Goal: Task Accomplishment & Management: Manage account settings

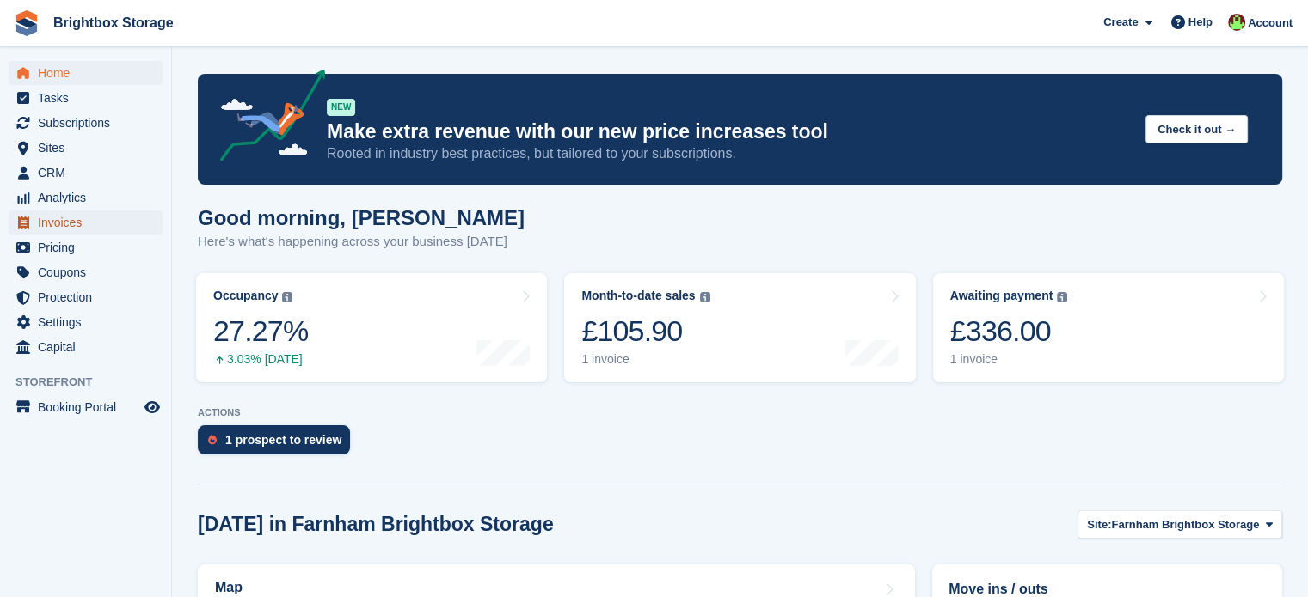
click at [83, 222] on span "Invoices" at bounding box center [89, 223] width 103 height 24
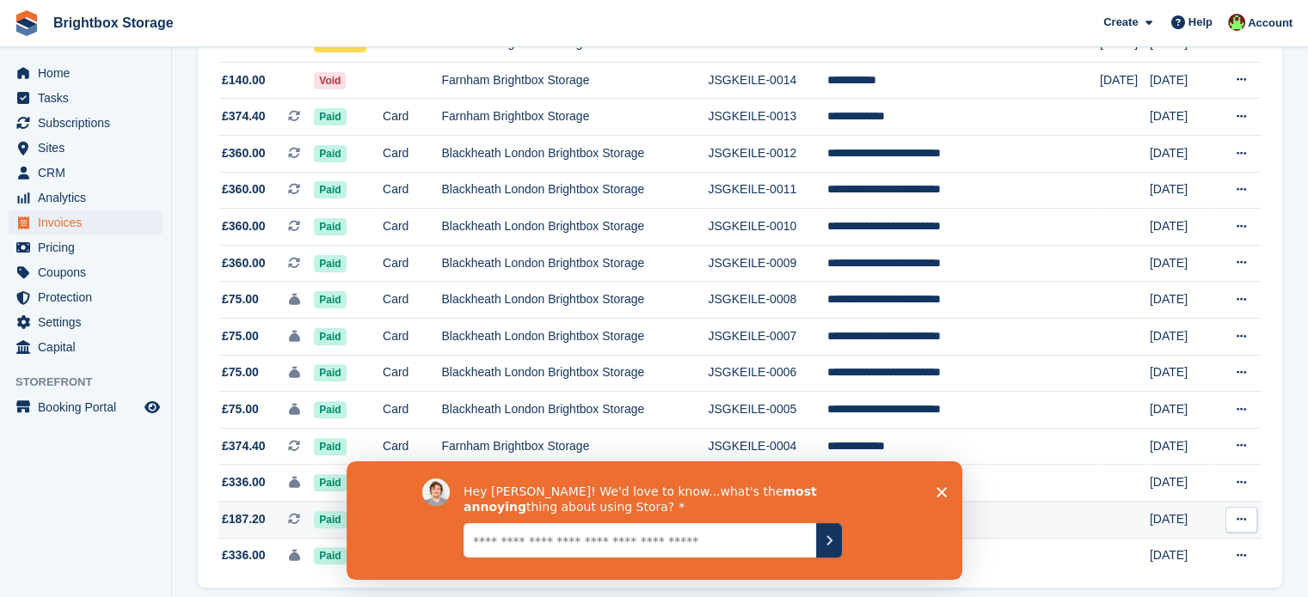
scroll to position [548, 0]
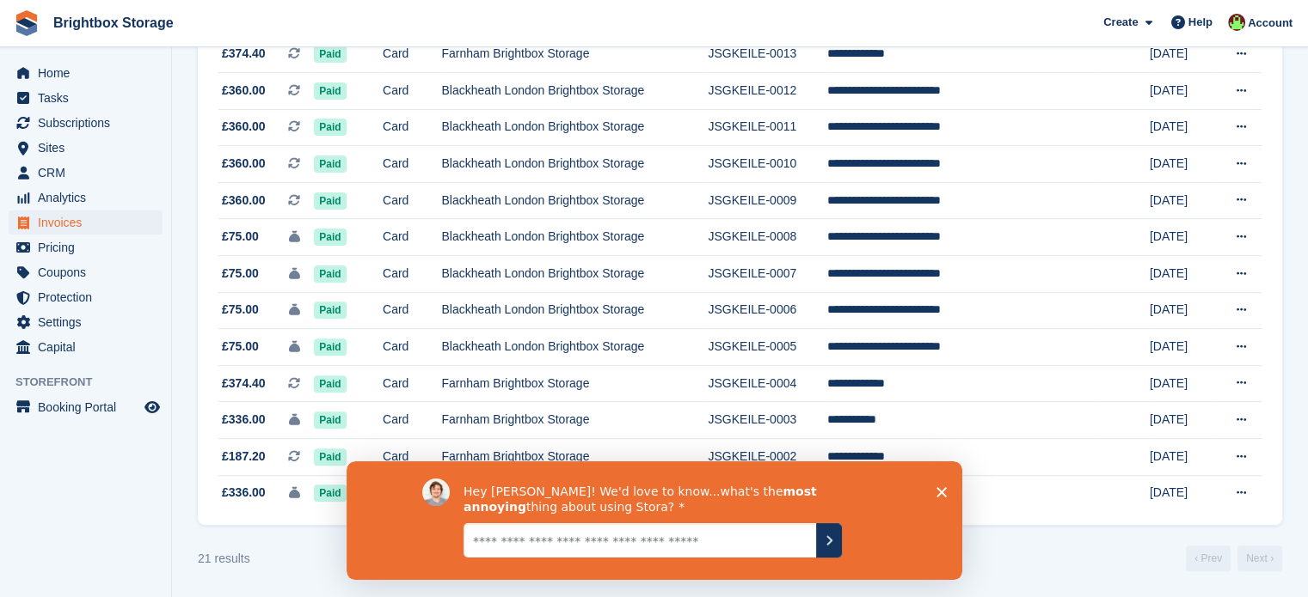
click at [940, 493] on icon "Close survey" at bounding box center [940, 492] width 10 height 10
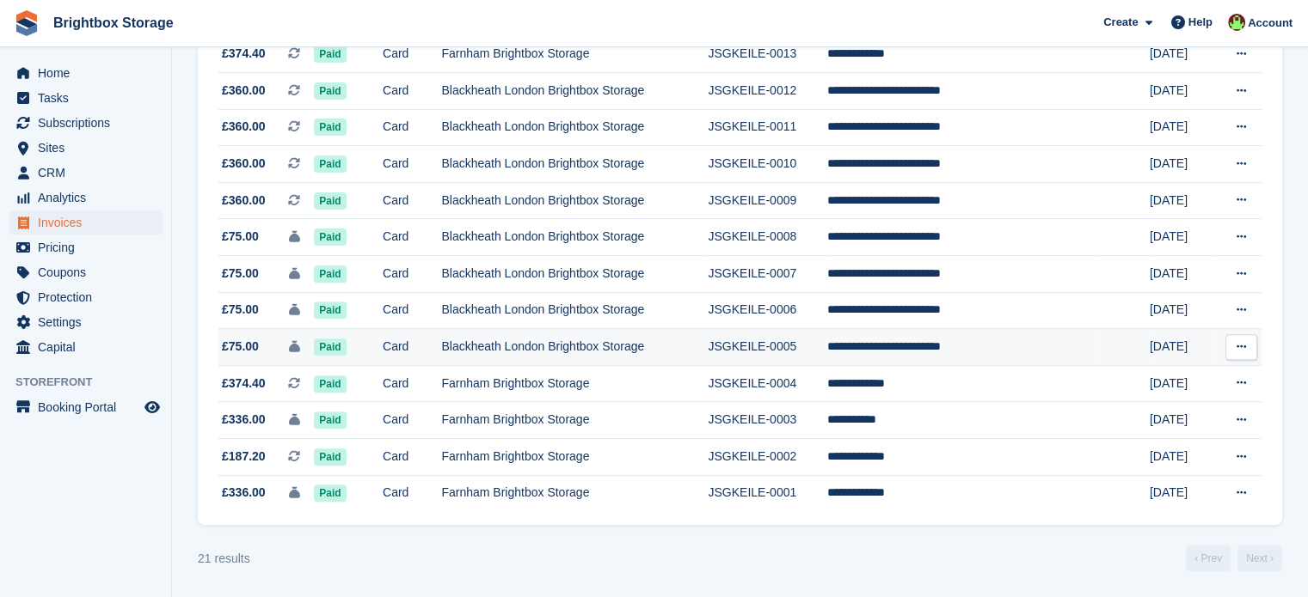
click at [643, 343] on td "Blackheath London Brightbox Storage" at bounding box center [574, 347] width 267 height 37
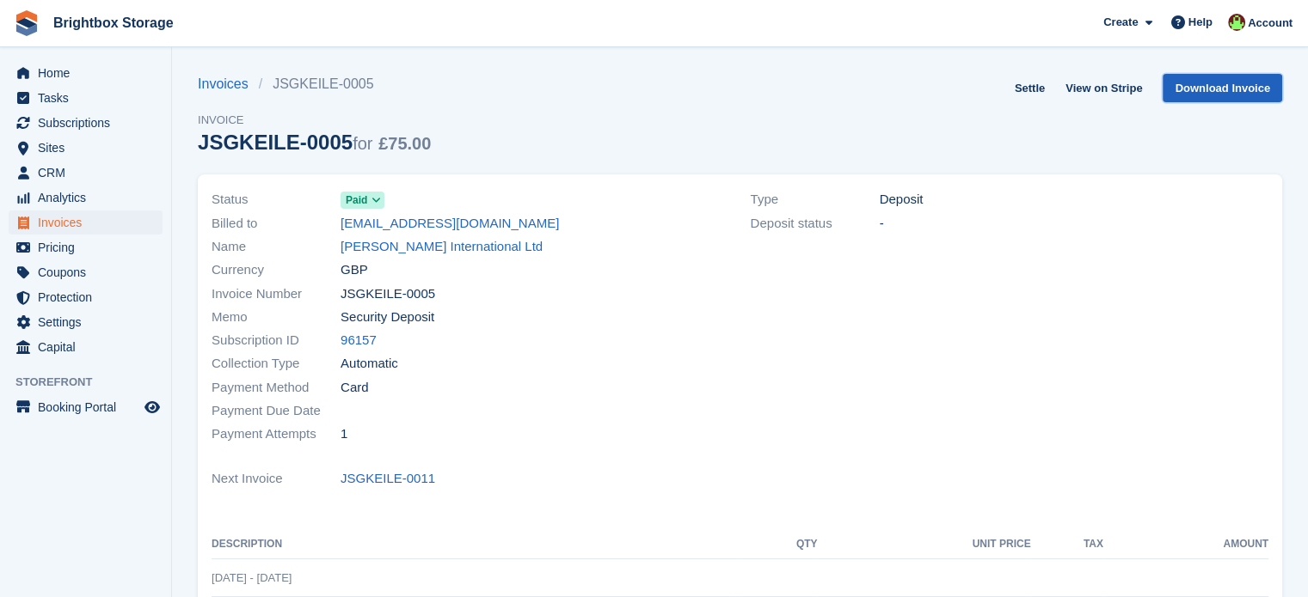
click at [1232, 88] on link "Download Invoice" at bounding box center [1221, 88] width 119 height 28
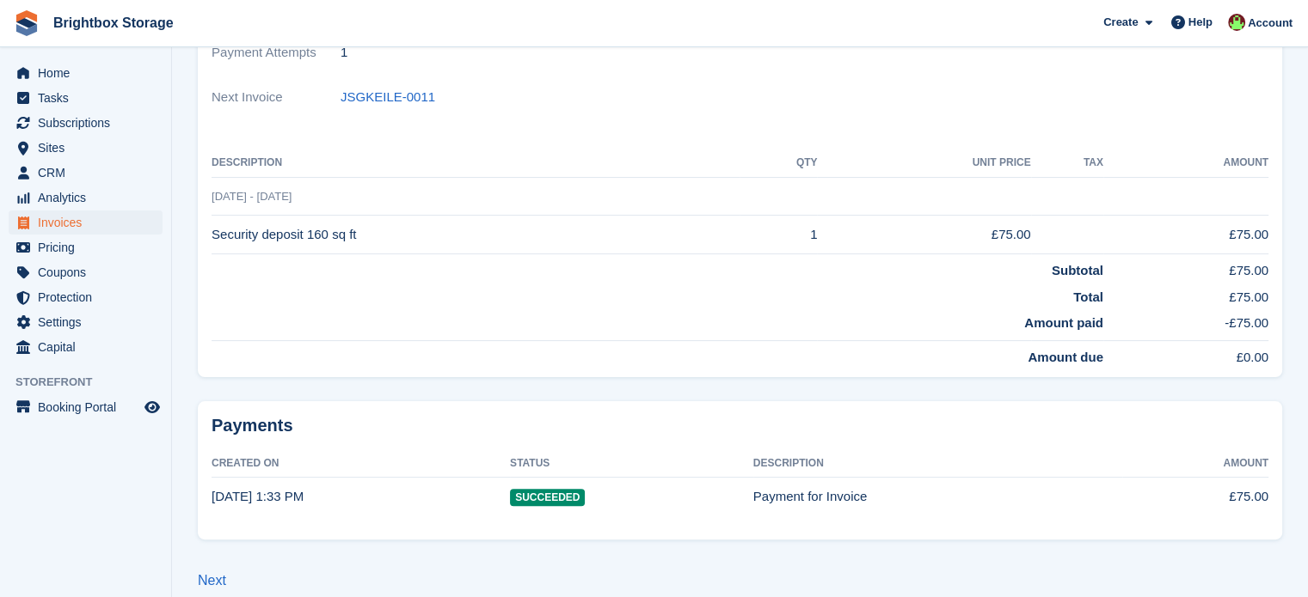
scroll to position [401, 0]
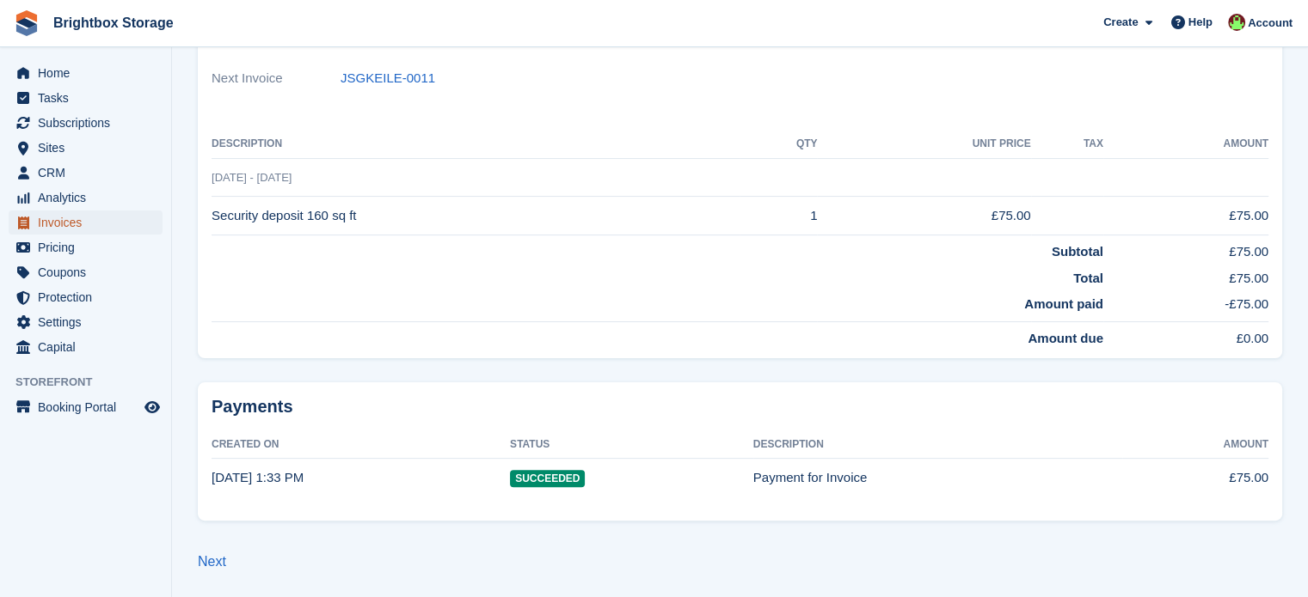
click at [83, 226] on span "Invoices" at bounding box center [89, 223] width 103 height 24
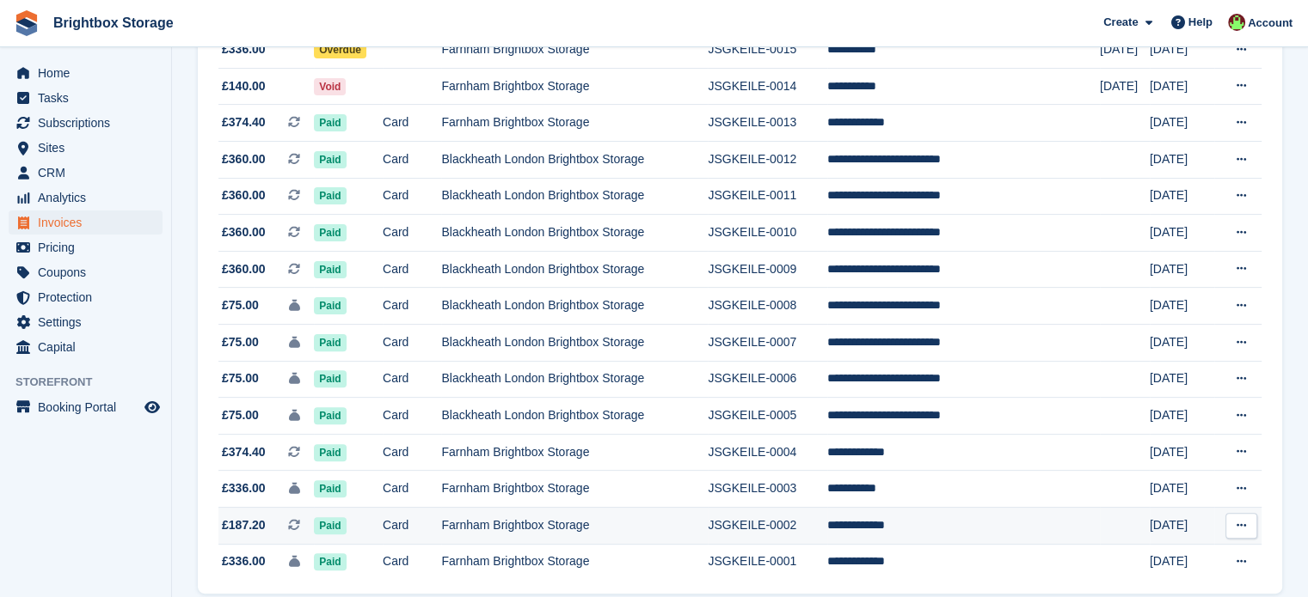
scroll to position [548, 0]
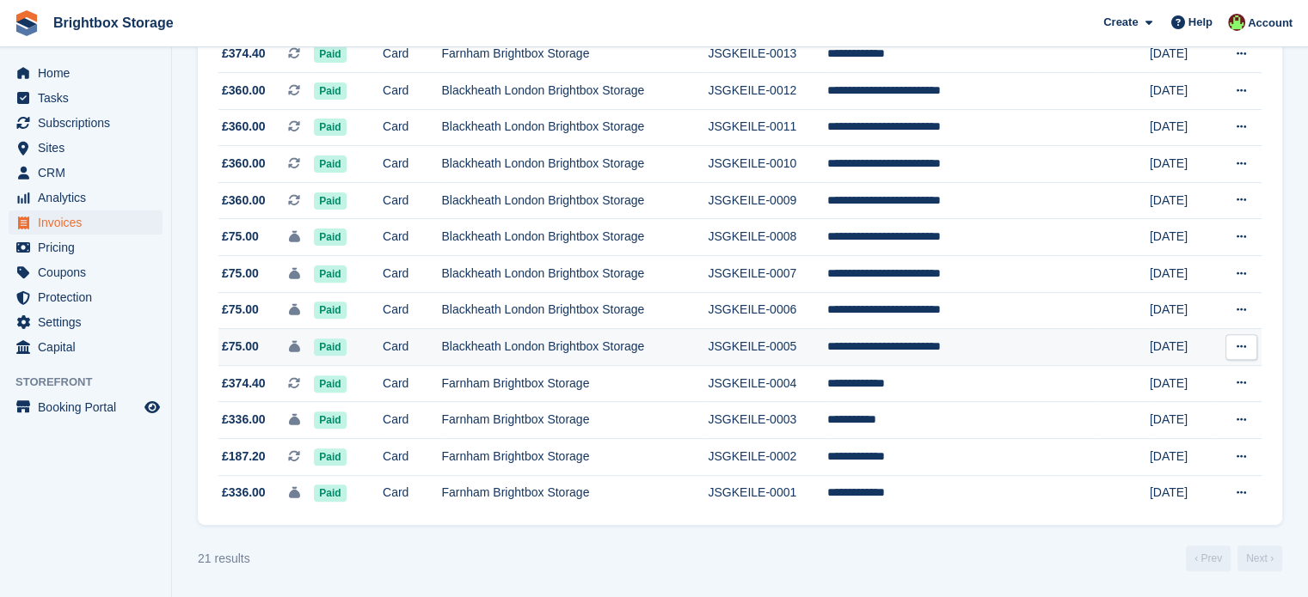
click at [571, 357] on td "Blackheath London Brightbox Storage" at bounding box center [574, 347] width 267 height 37
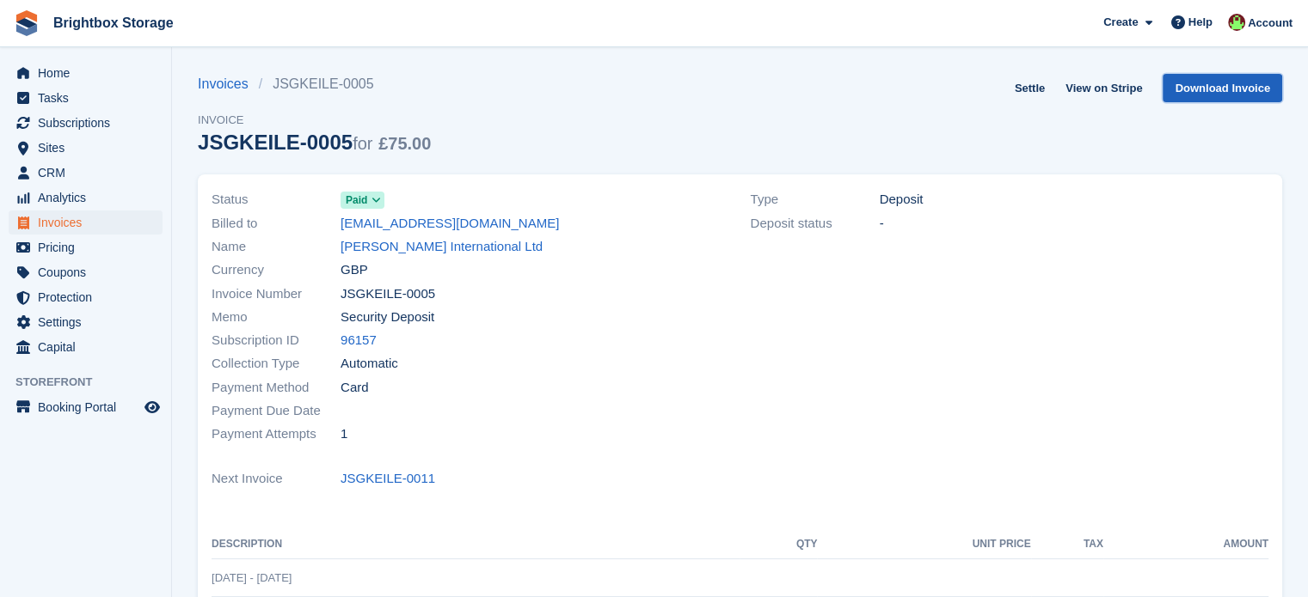
click at [1231, 93] on link "Download Invoice" at bounding box center [1221, 88] width 119 height 28
click at [1112, 92] on link "View on Stripe" at bounding box center [1103, 88] width 90 height 28
click at [72, 220] on span "Invoices" at bounding box center [89, 223] width 103 height 24
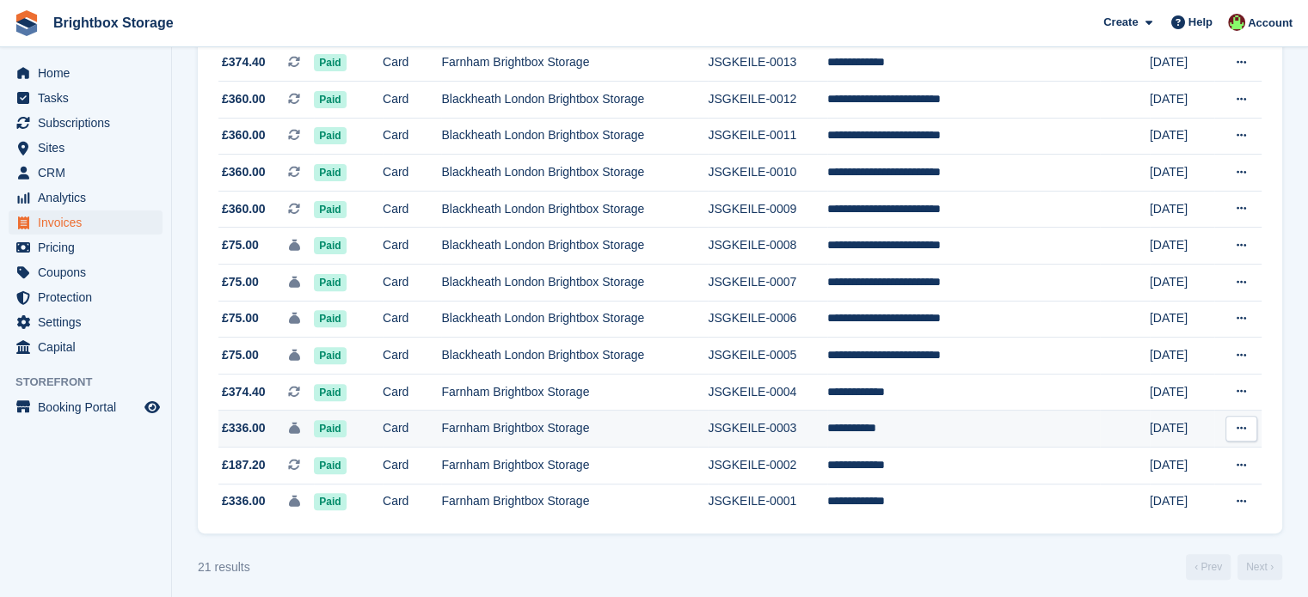
scroll to position [548, 0]
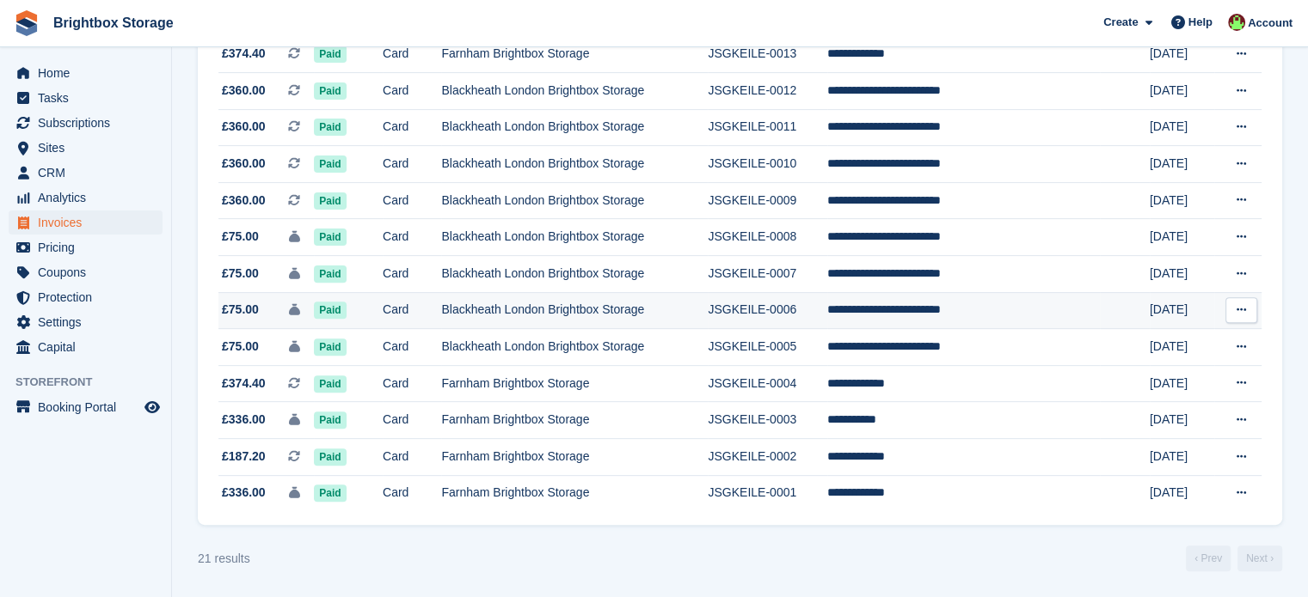
click at [677, 311] on td "Blackheath London Brightbox Storage" at bounding box center [574, 310] width 267 height 37
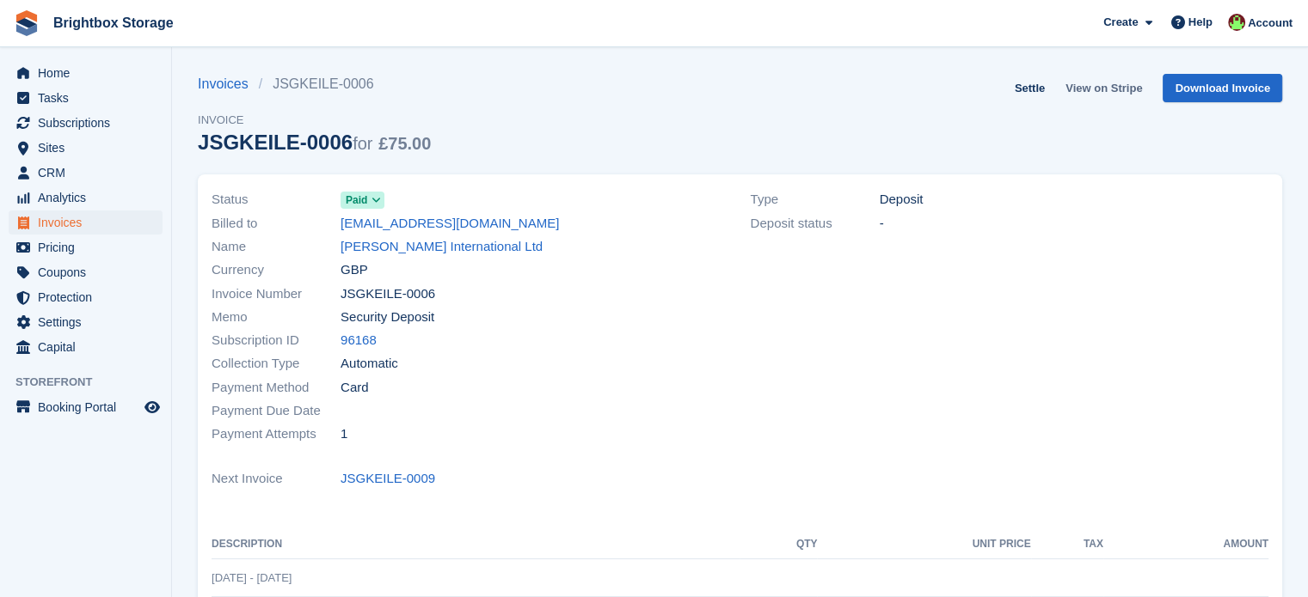
click at [1124, 89] on link "View on Stripe" at bounding box center [1103, 88] width 90 height 28
click at [71, 227] on span "Invoices" at bounding box center [89, 223] width 103 height 24
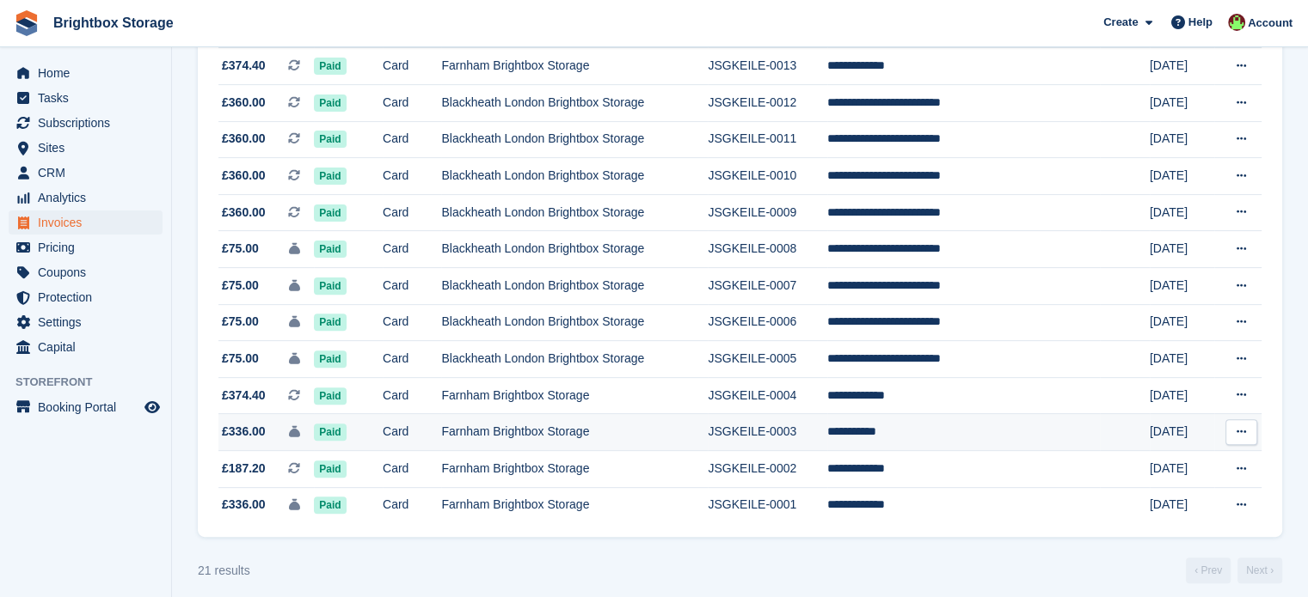
scroll to position [548, 0]
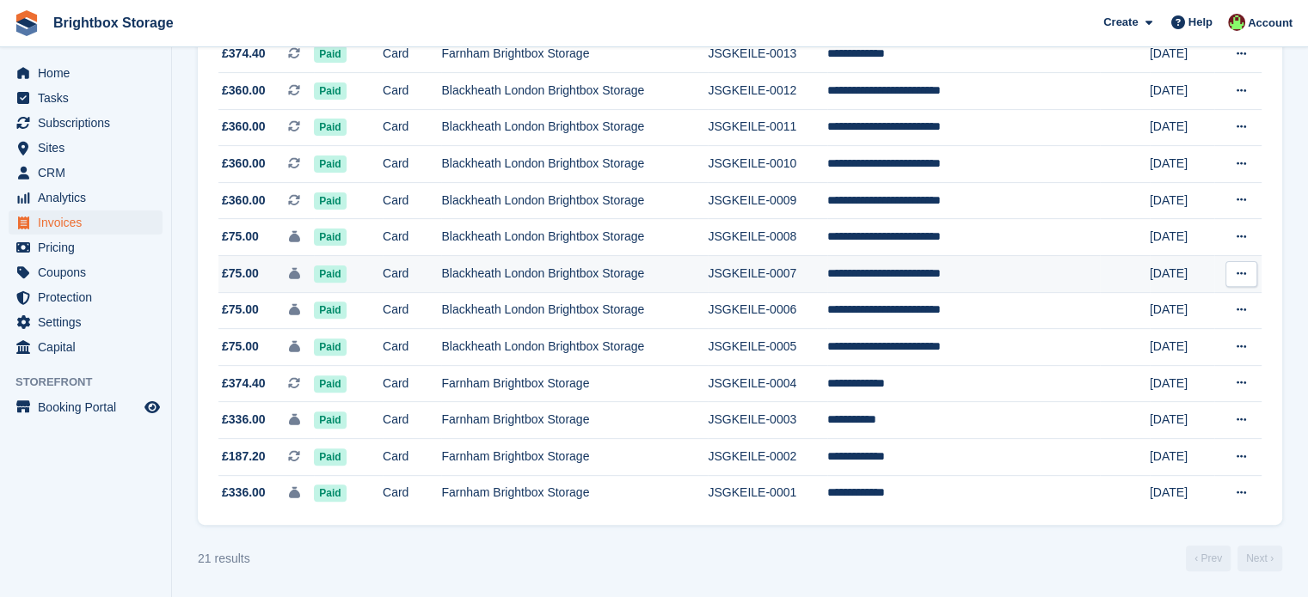
click at [708, 276] on td "Blackheath London Brightbox Storage" at bounding box center [574, 274] width 267 height 37
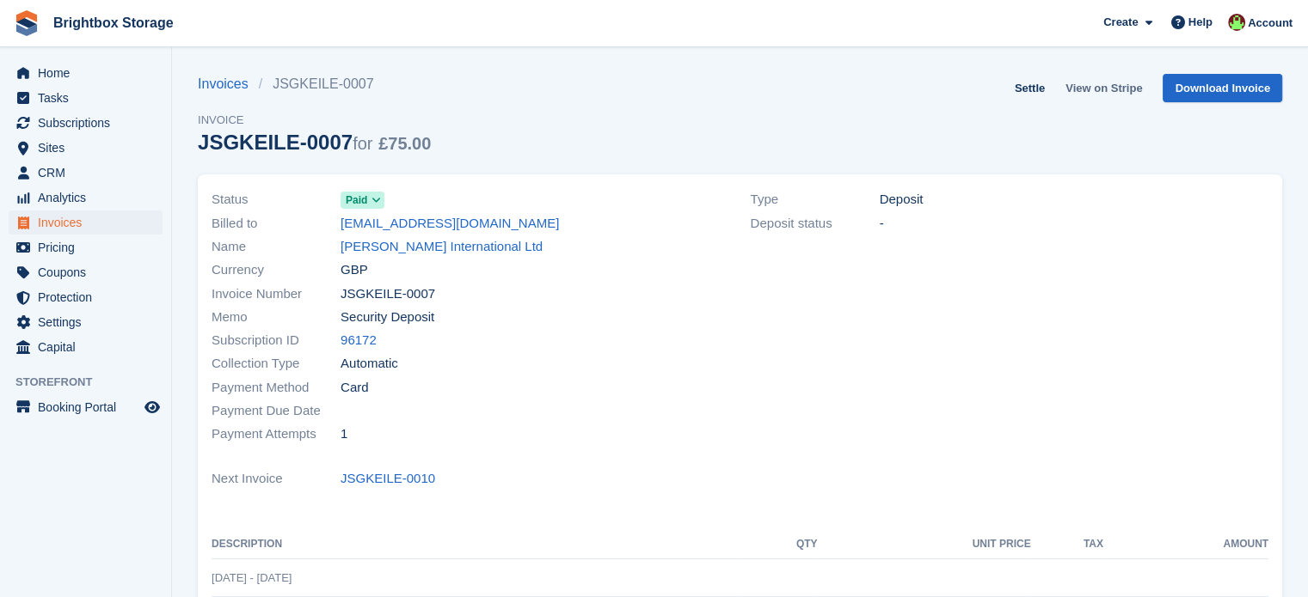
click at [1115, 88] on link "View on Stripe" at bounding box center [1103, 88] width 90 height 28
click at [54, 221] on span "Invoices" at bounding box center [89, 223] width 103 height 24
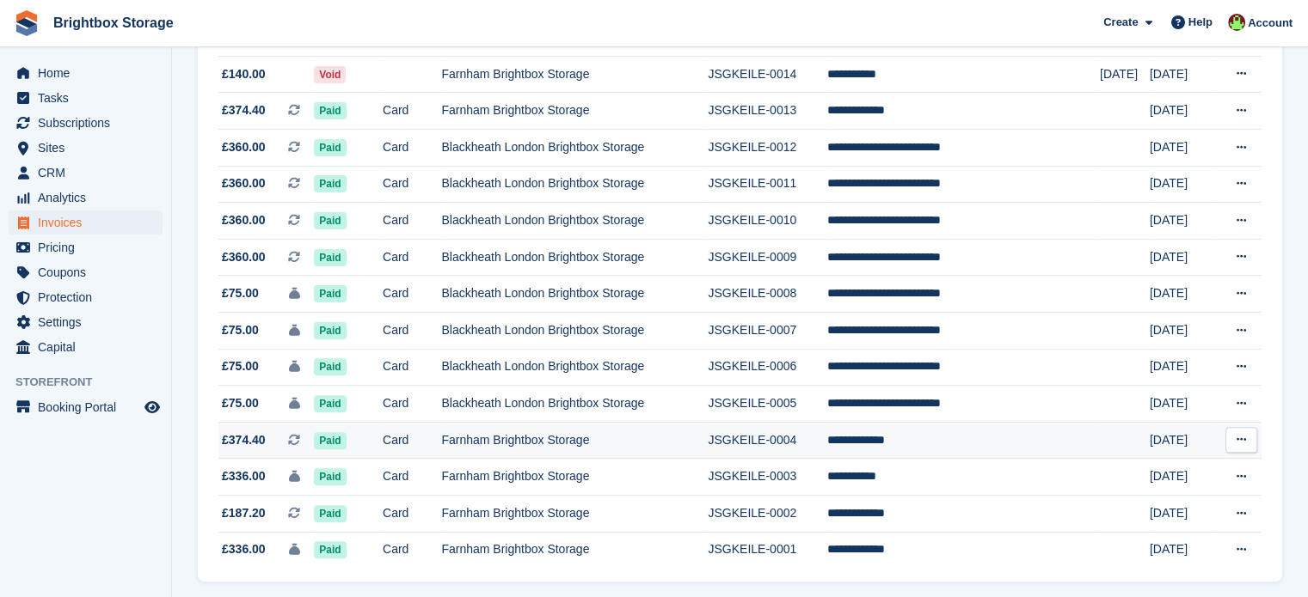
scroll to position [463, 0]
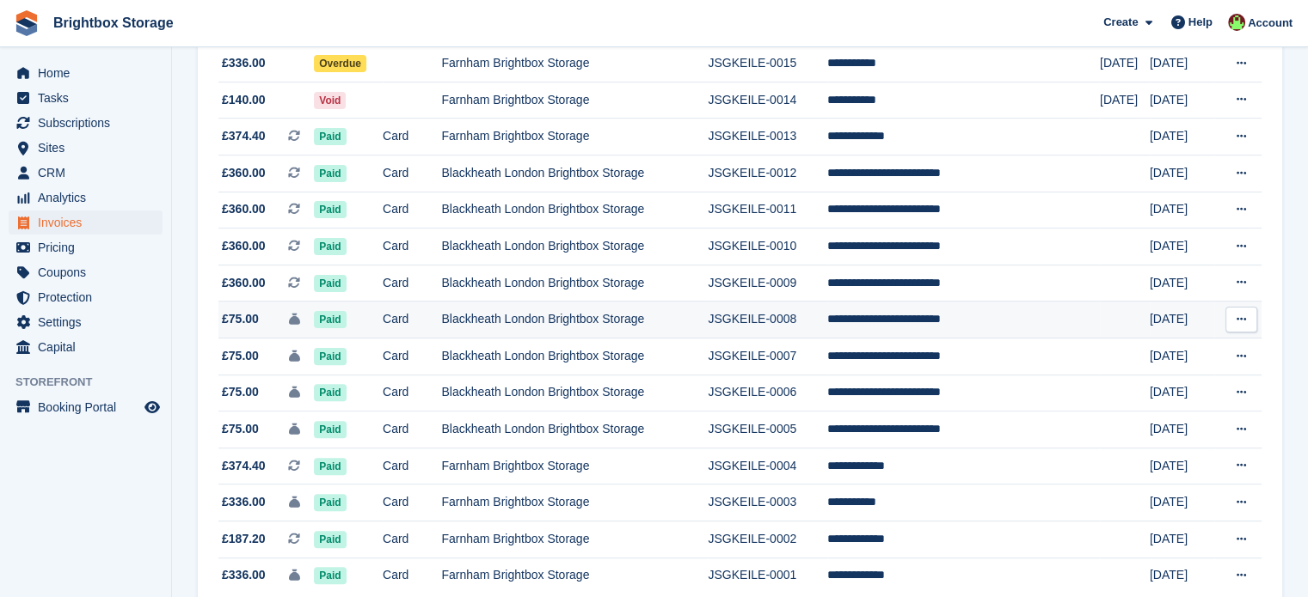
click at [660, 325] on td "Blackheath London Brightbox Storage" at bounding box center [574, 320] width 267 height 37
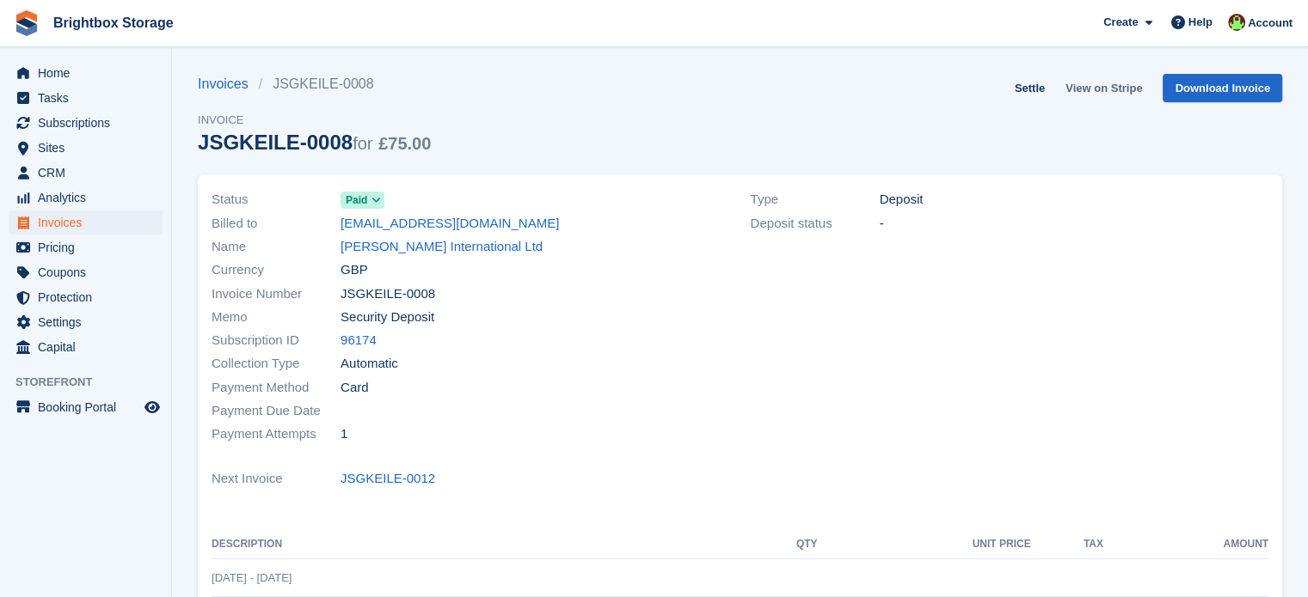
click at [1102, 87] on link "View on Stripe" at bounding box center [1103, 88] width 90 height 28
click at [58, 218] on span "Invoices" at bounding box center [89, 223] width 103 height 24
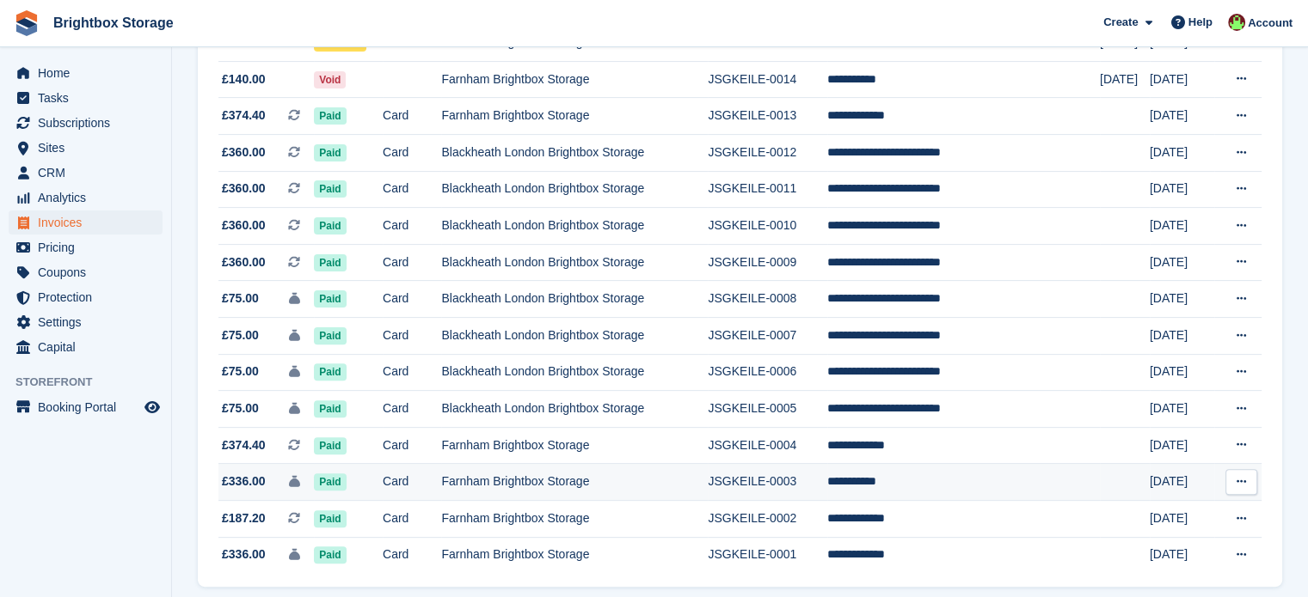
scroll to position [430, 0]
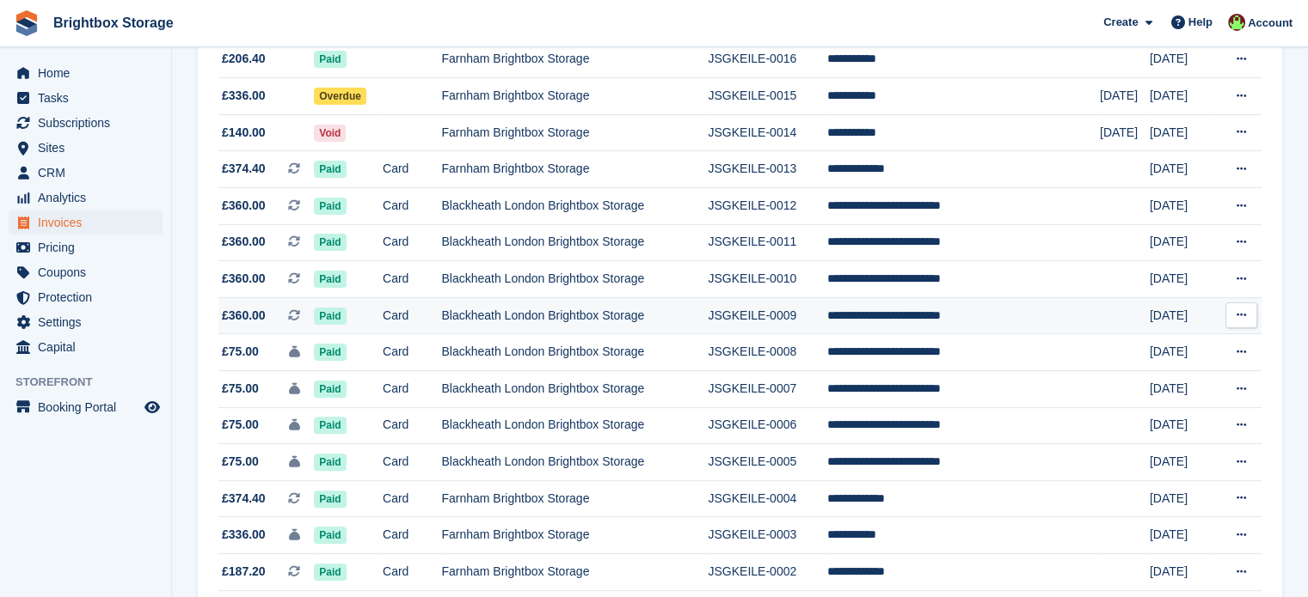
click at [611, 316] on td "Blackheath London Brightbox Storage" at bounding box center [574, 315] width 267 height 37
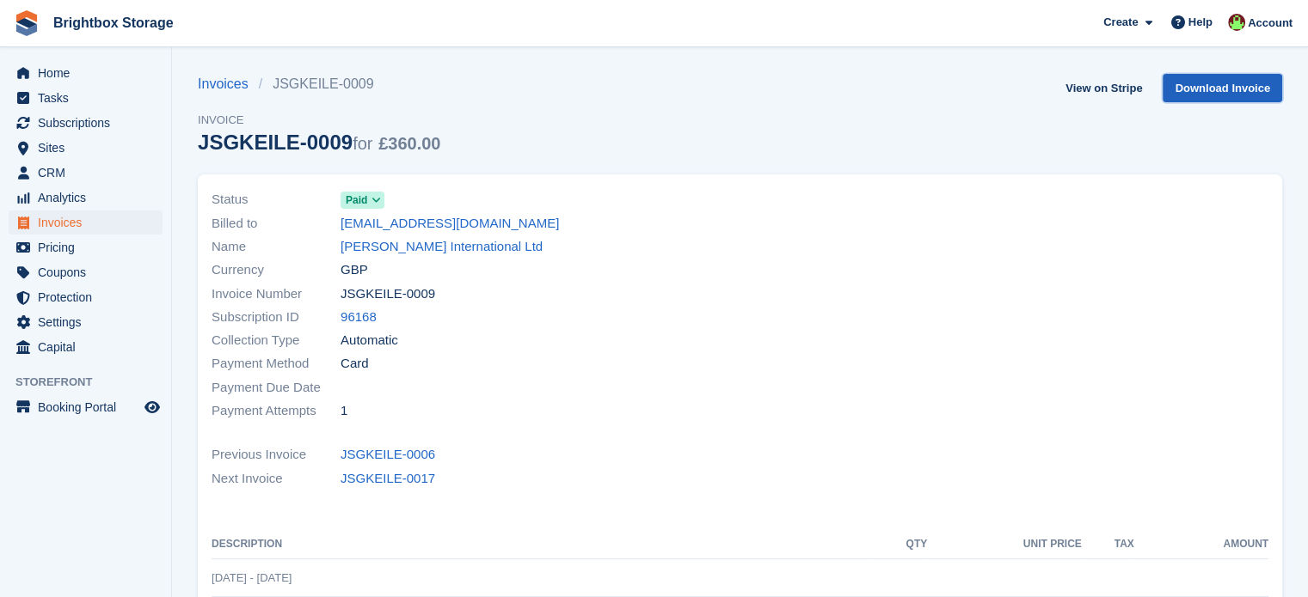
click at [1246, 89] on link "Download Invoice" at bounding box center [1221, 88] width 119 height 28
click at [1118, 91] on link "View on Stripe" at bounding box center [1103, 88] width 90 height 28
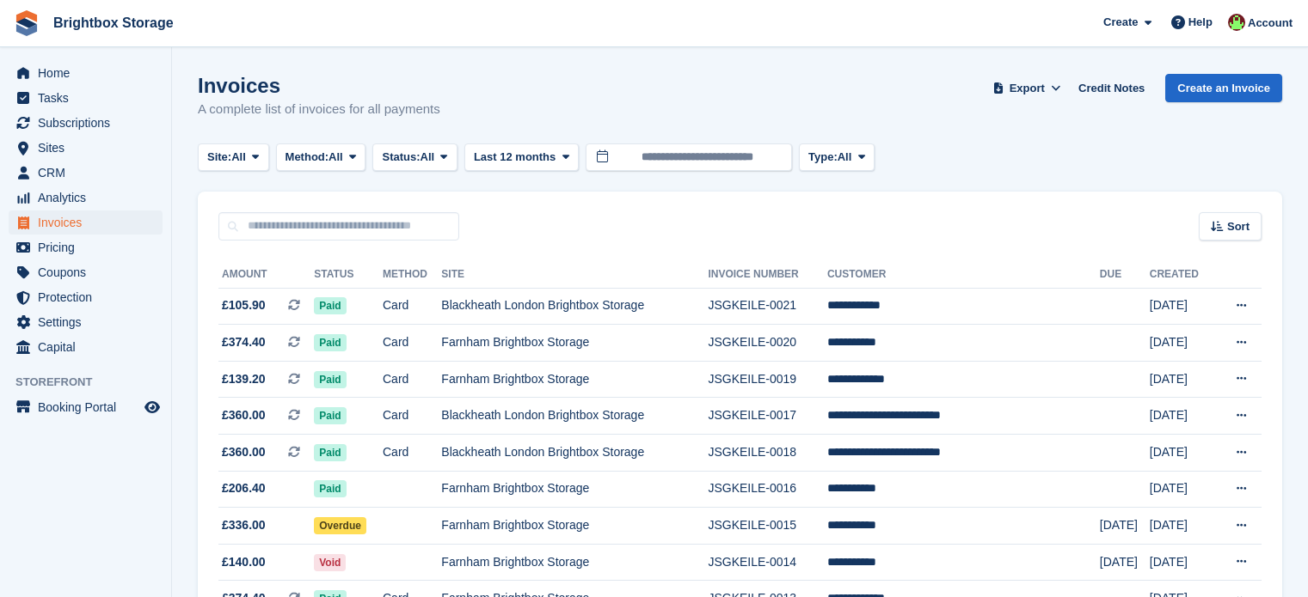
scroll to position [430, 0]
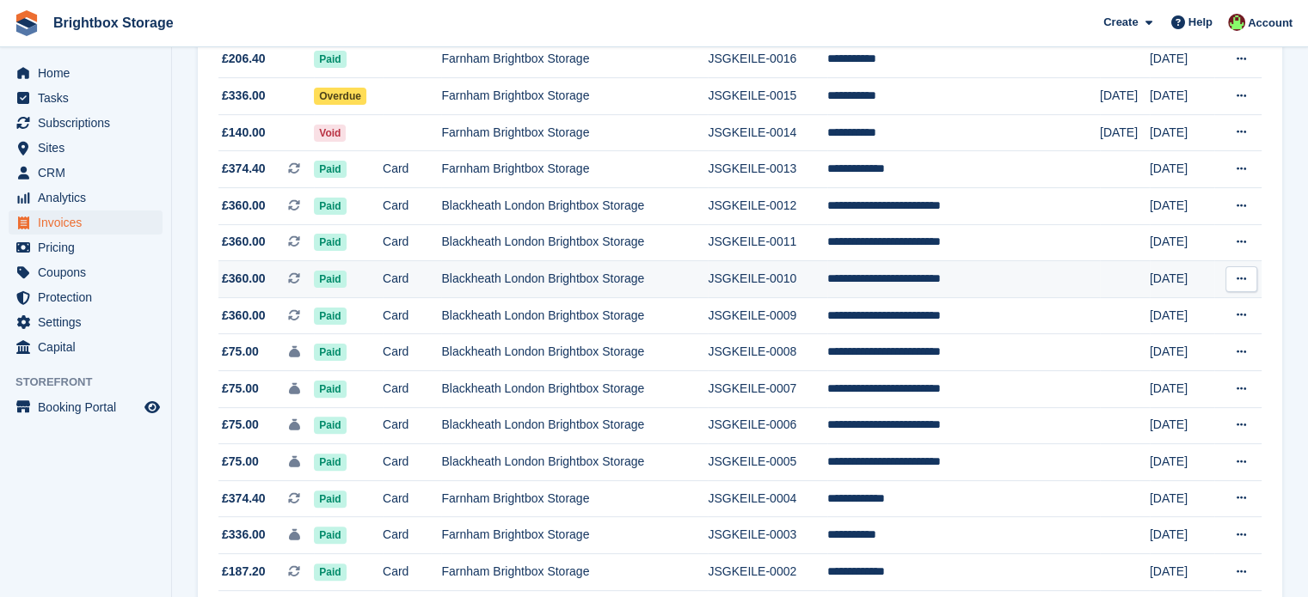
click at [623, 284] on td "Blackheath London Brightbox Storage" at bounding box center [574, 279] width 267 height 37
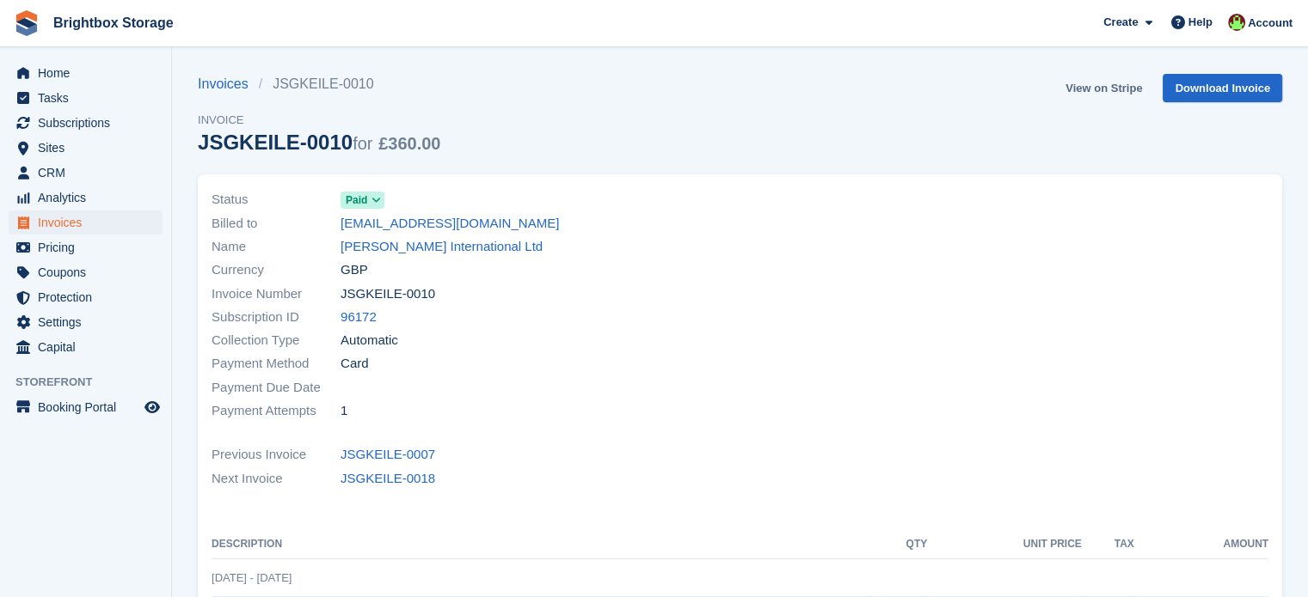
click at [1124, 83] on link "View on Stripe" at bounding box center [1103, 88] width 90 height 28
click at [51, 219] on span "Invoices" at bounding box center [89, 223] width 103 height 24
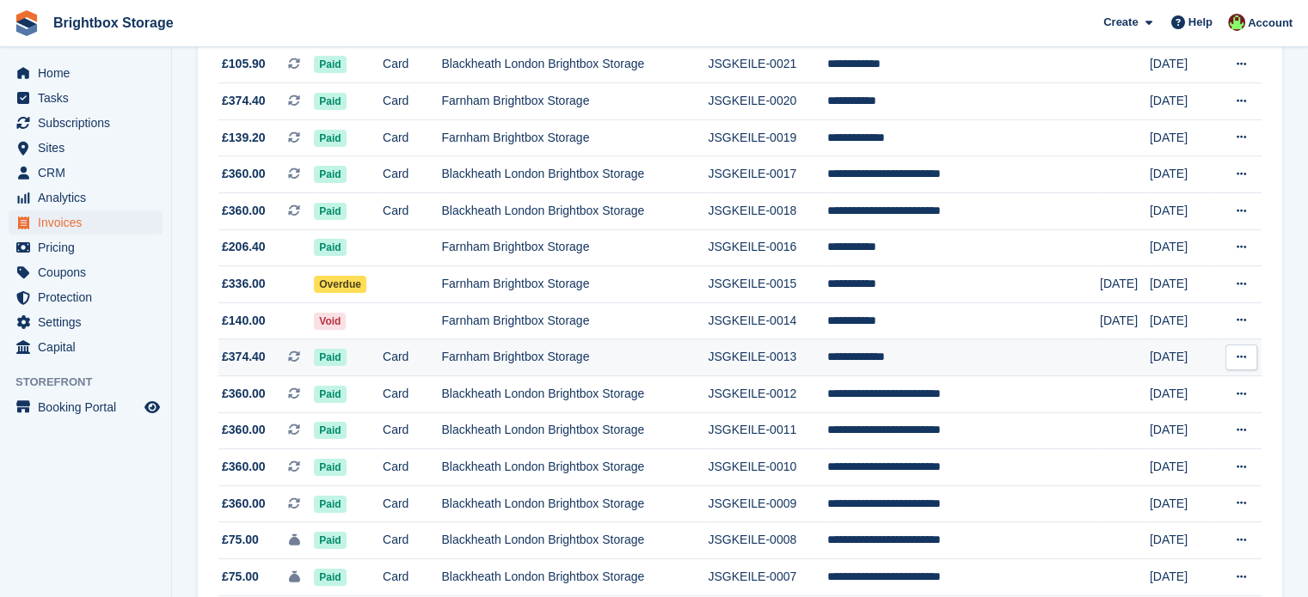
scroll to position [430, 0]
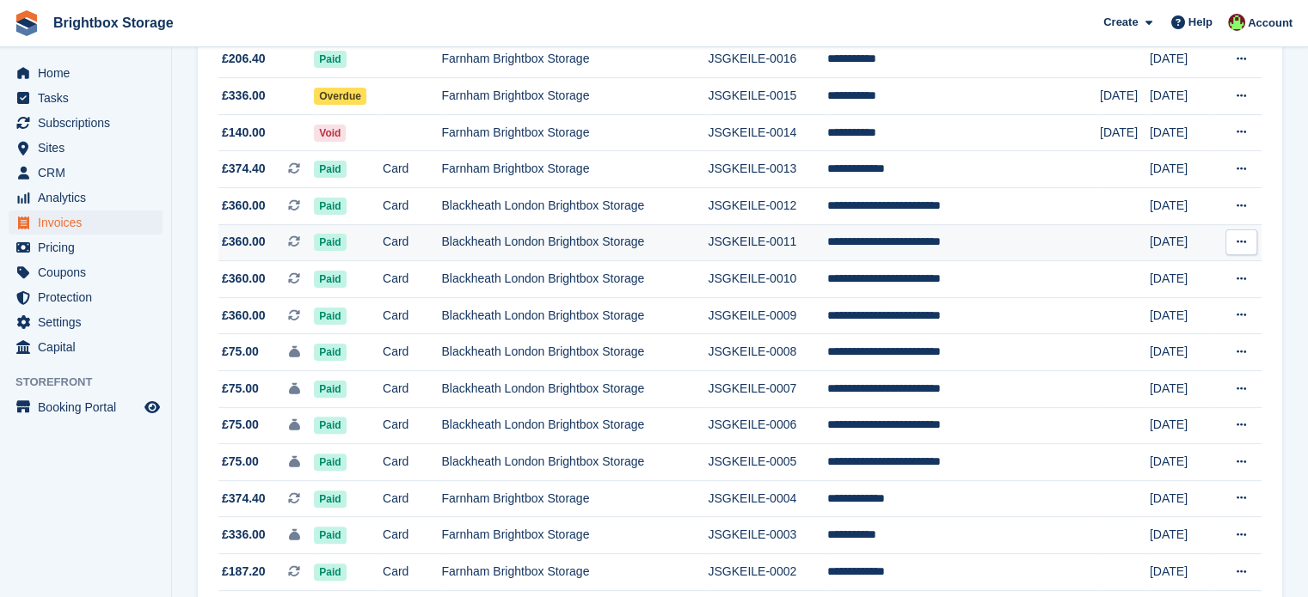
click at [572, 250] on td "Blackheath London Brightbox Storage" at bounding box center [574, 242] width 267 height 37
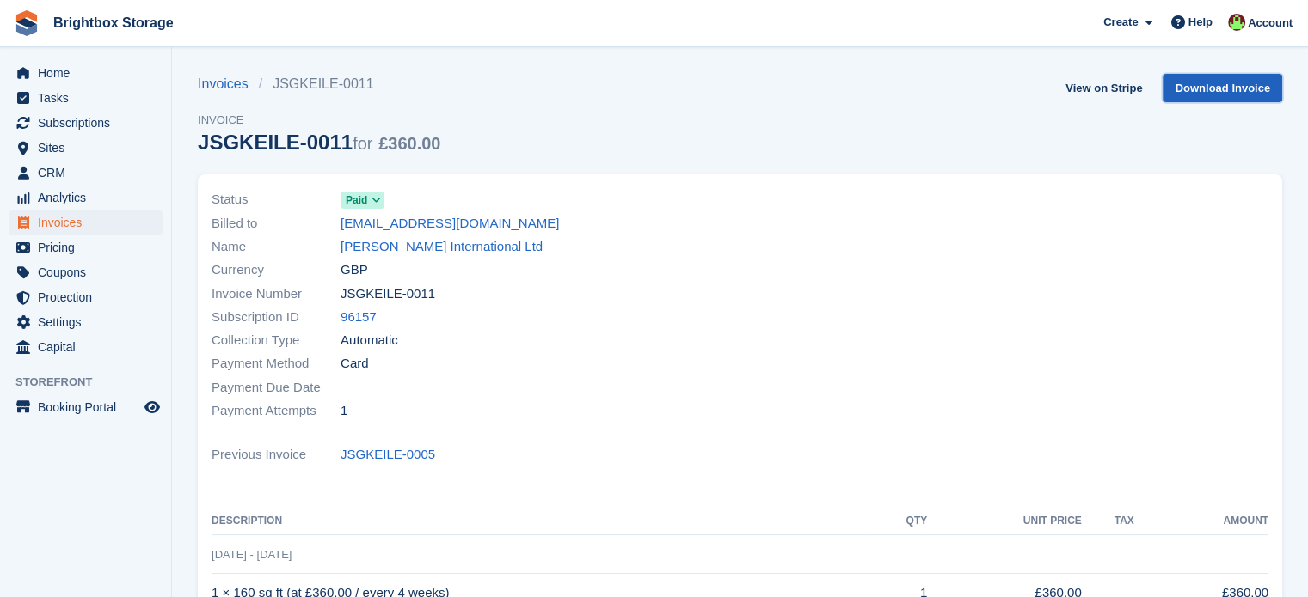
click at [1228, 83] on link "Download Invoice" at bounding box center [1221, 88] width 119 height 28
click at [1111, 89] on link "View on Stripe" at bounding box center [1103, 88] width 90 height 28
click at [73, 219] on span "Invoices" at bounding box center [89, 223] width 103 height 24
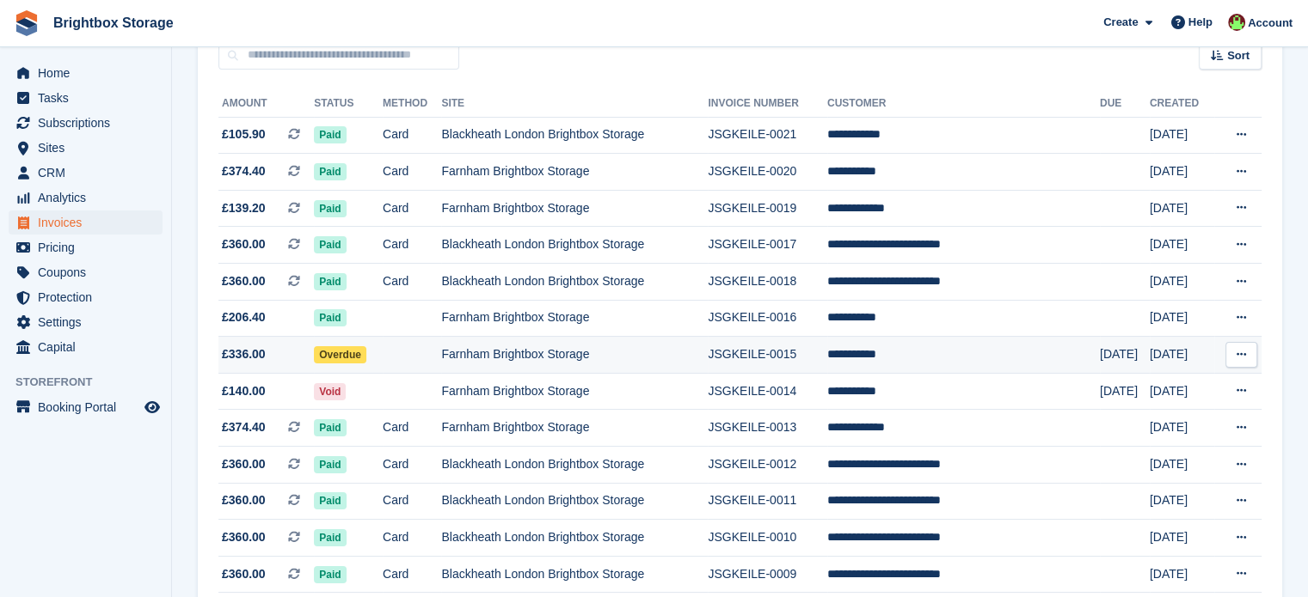
scroll to position [172, 0]
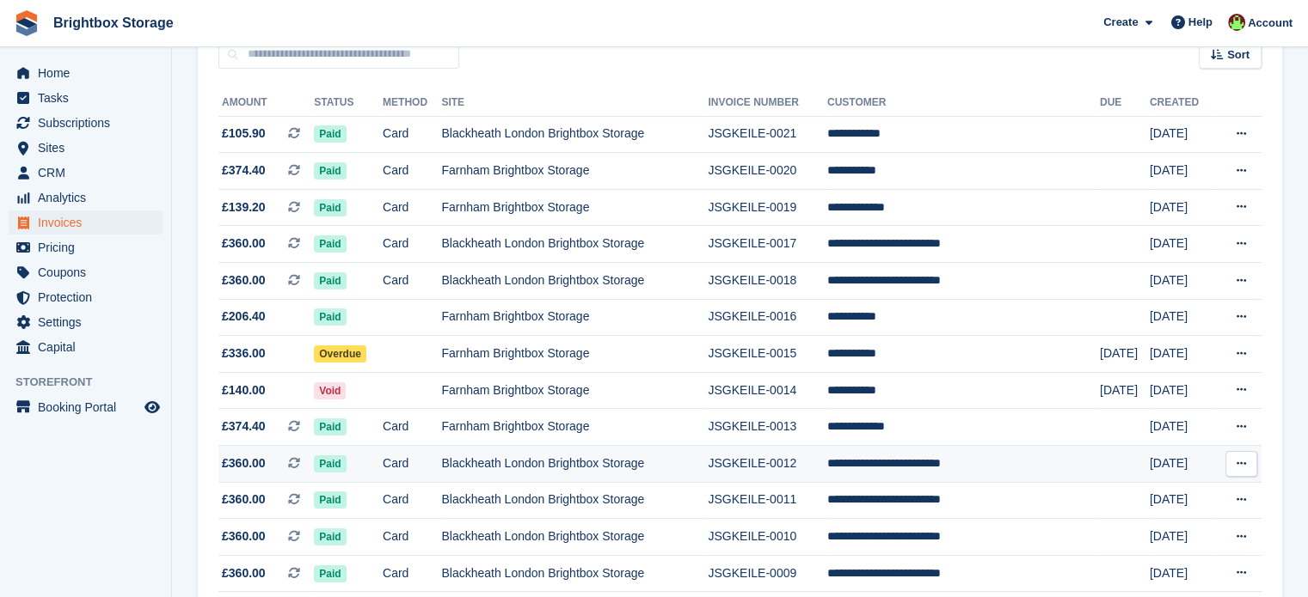
click at [610, 469] on td "Blackheath London Brightbox Storage" at bounding box center [574, 464] width 267 height 37
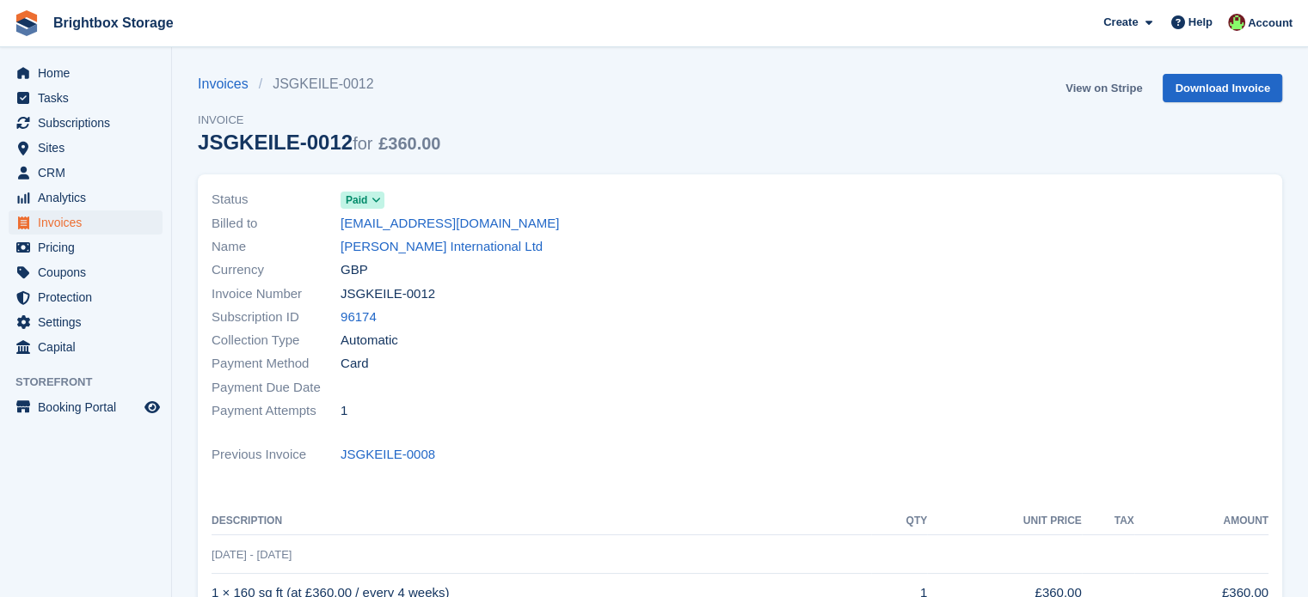
click at [1104, 87] on link "View on Stripe" at bounding box center [1103, 88] width 90 height 28
click at [86, 221] on span "Invoices" at bounding box center [89, 223] width 103 height 24
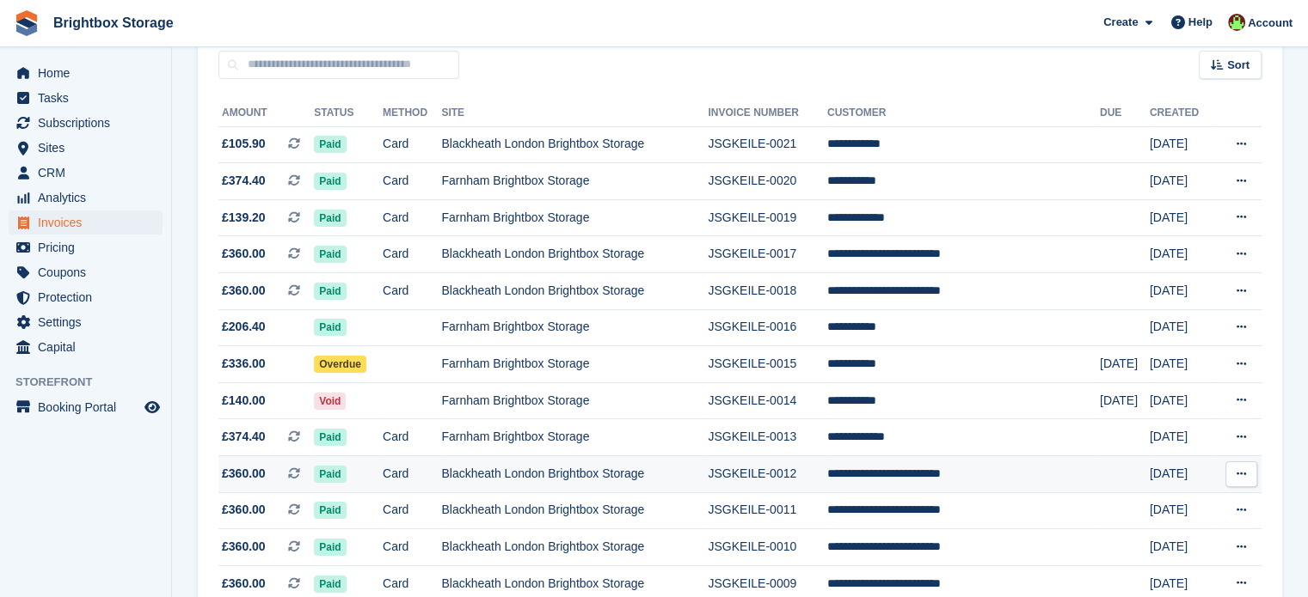
scroll to position [172, 0]
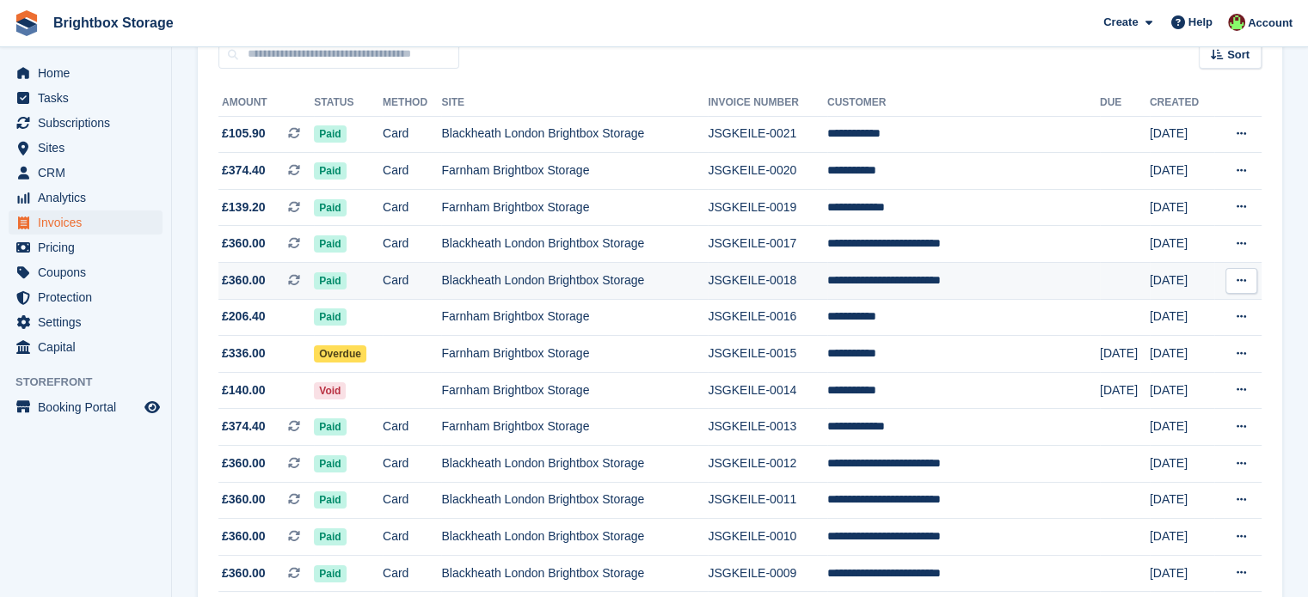
click at [569, 288] on td "Blackheath London Brightbox Storage" at bounding box center [574, 281] width 267 height 37
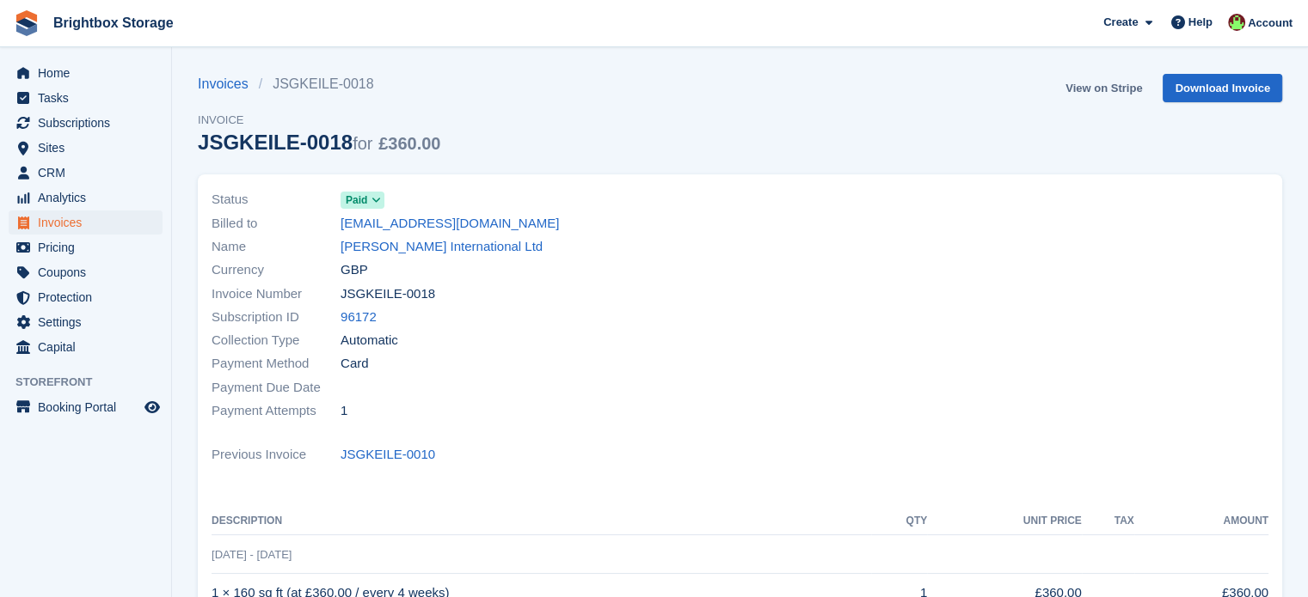
click at [1093, 86] on link "View on Stripe" at bounding box center [1103, 88] width 90 height 28
click at [66, 223] on span "Invoices" at bounding box center [89, 223] width 103 height 24
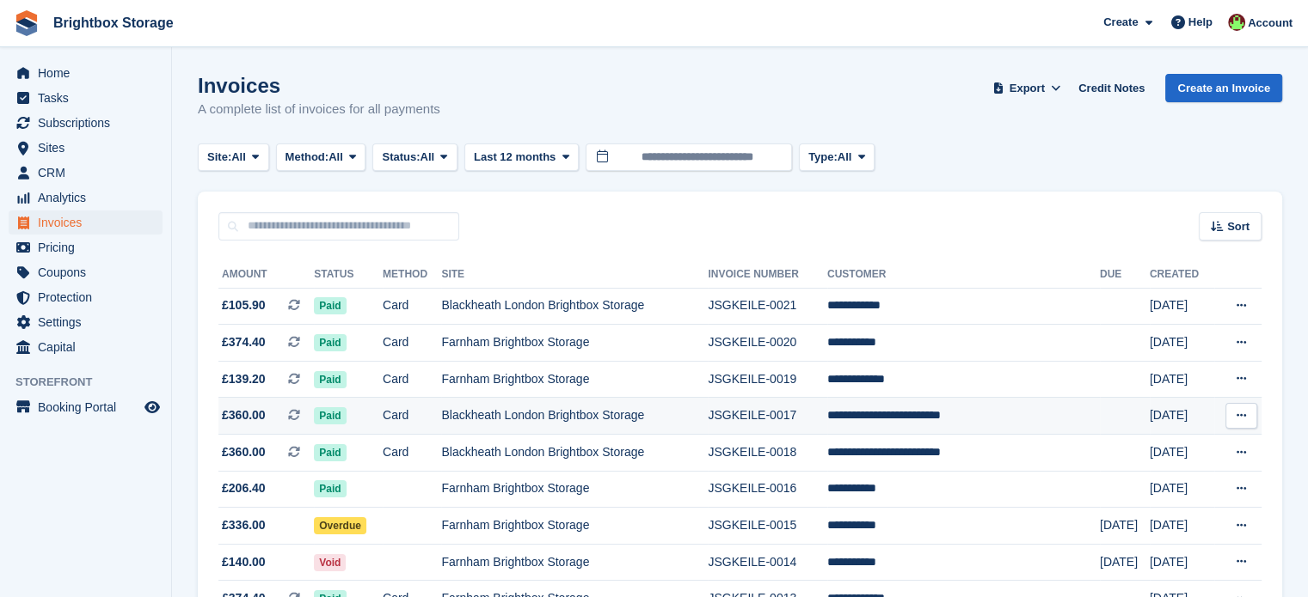
click at [619, 418] on td "Blackheath London Brightbox Storage" at bounding box center [574, 416] width 267 height 37
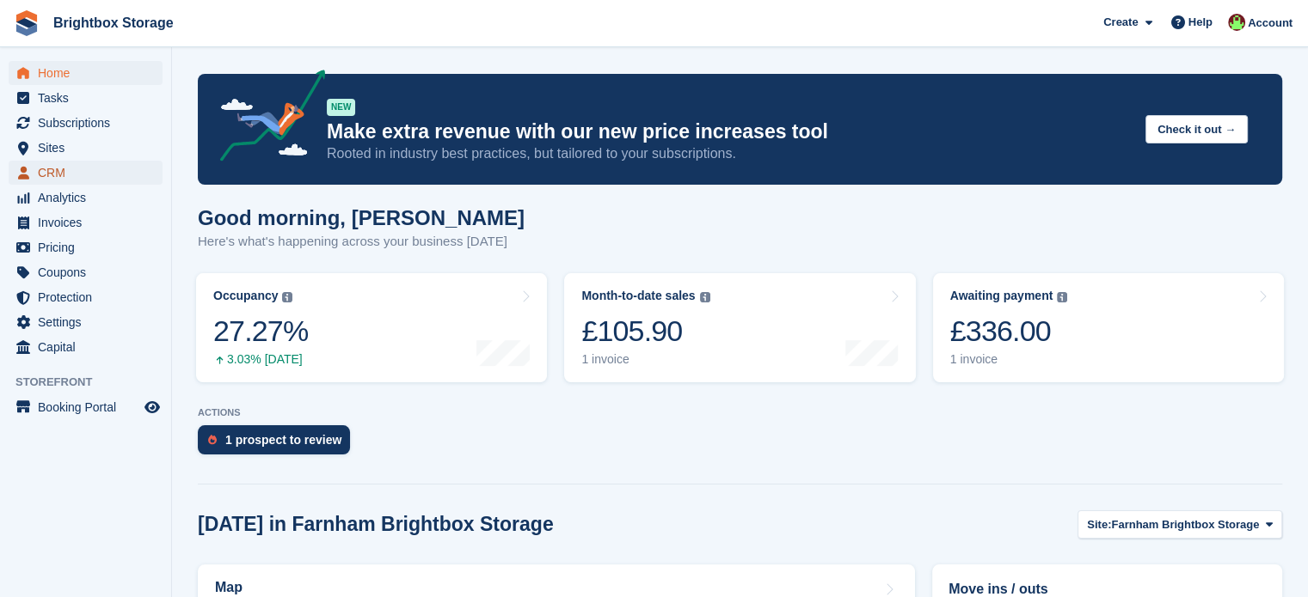
click at [63, 175] on span "CRM" at bounding box center [89, 173] width 103 height 24
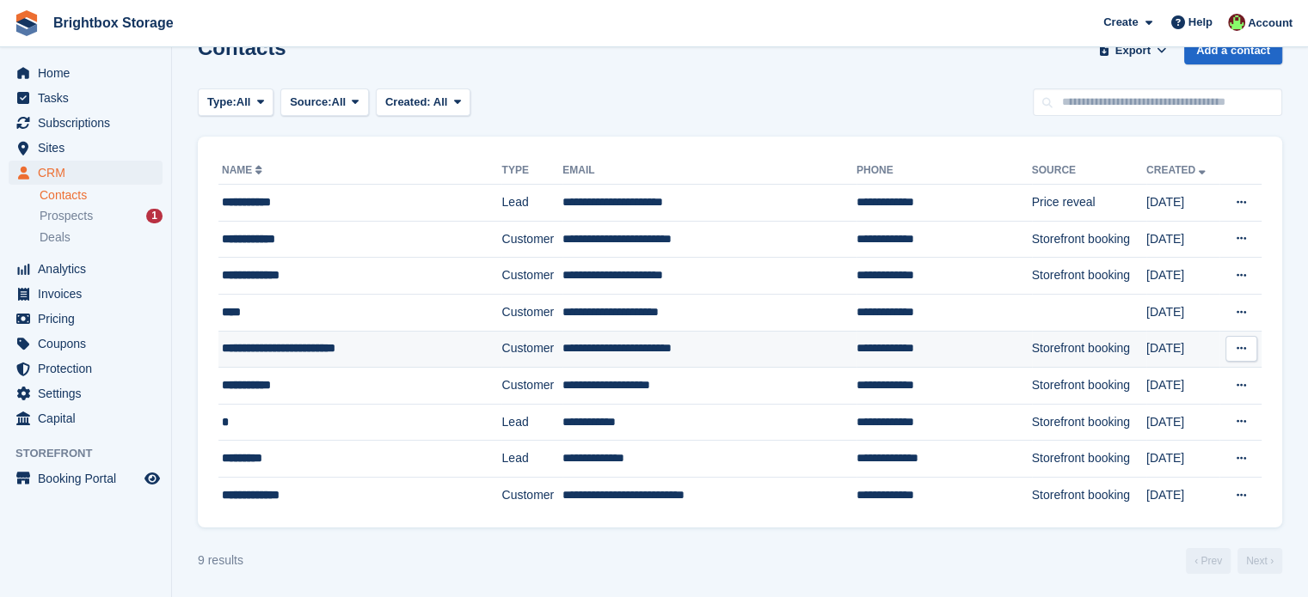
scroll to position [38, 0]
click at [431, 346] on div "**********" at bounding box center [342, 349] width 240 height 18
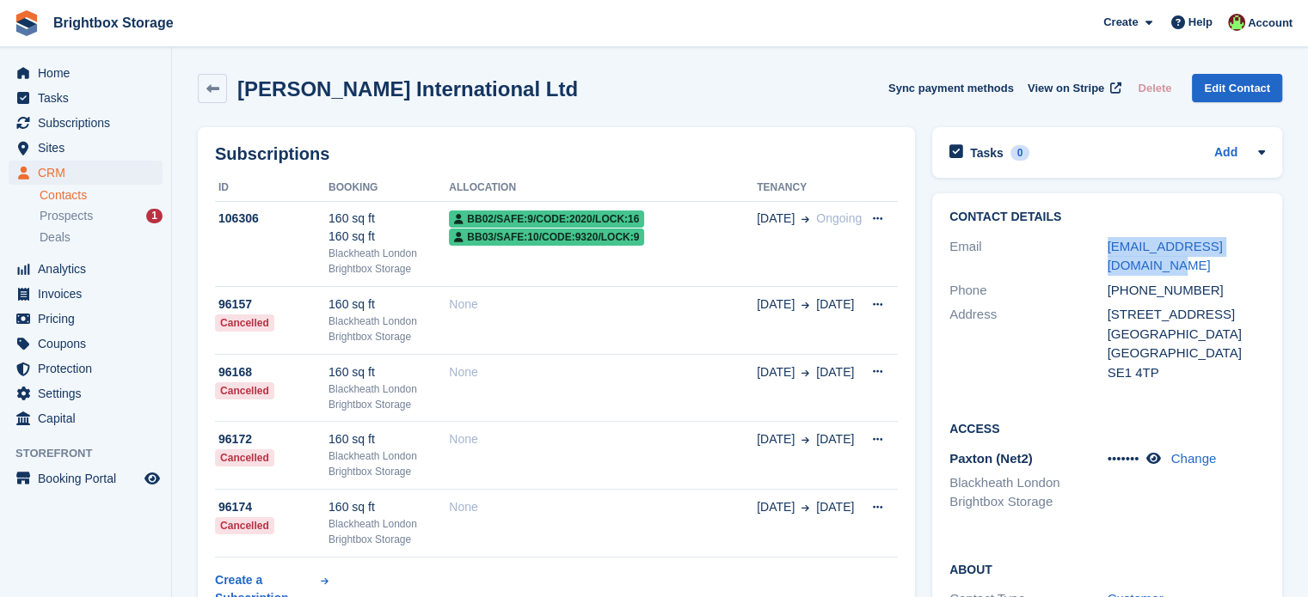
drag, startPoint x: 1113, startPoint y: 267, endPoint x: 1100, endPoint y: 257, distance: 17.2
click at [1100, 257] on div "Email [EMAIL_ADDRESS][DOMAIN_NAME]" at bounding box center [1107, 257] width 316 height 44
copy div "[EMAIL_ADDRESS][DOMAIN_NAME]"
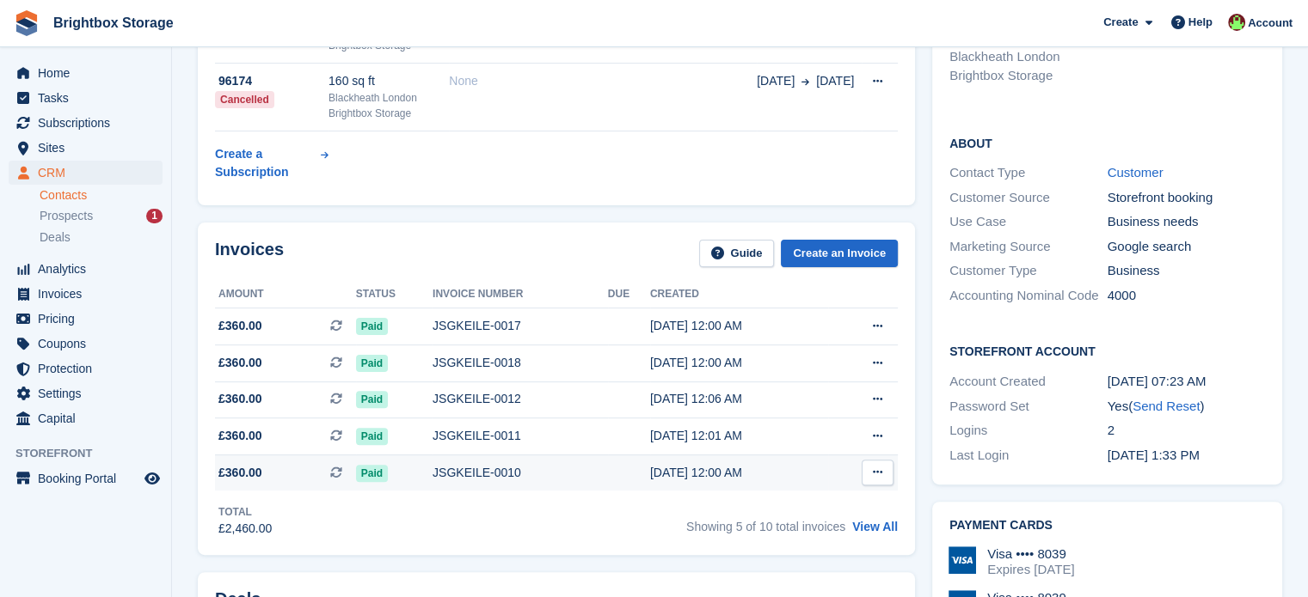
scroll to position [430, 0]
